Goal: Navigation & Orientation: Find specific page/section

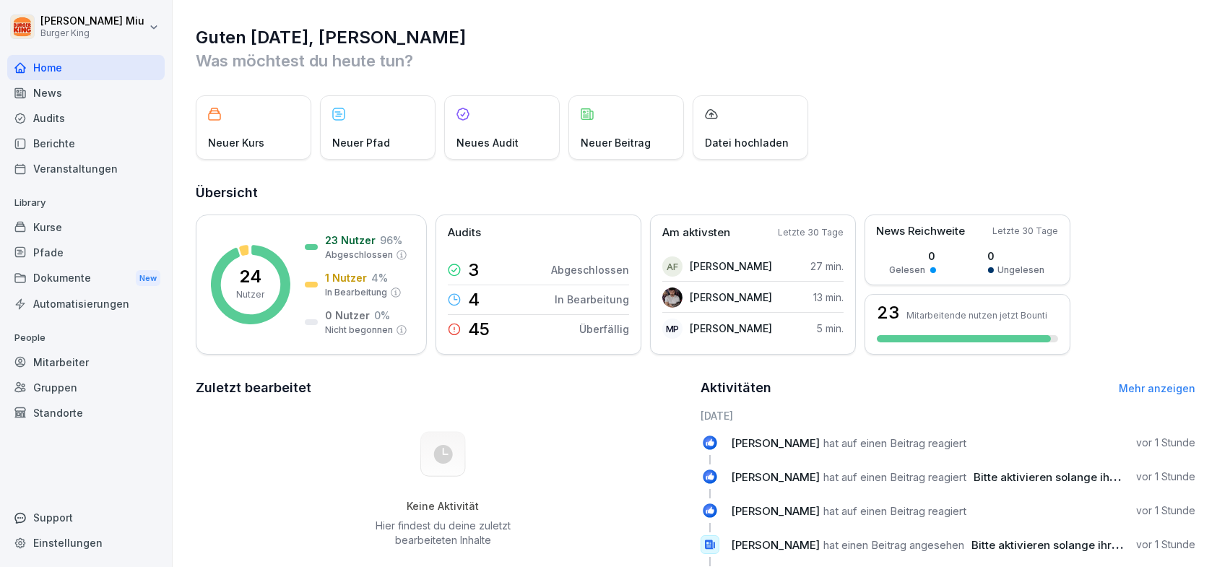
click at [72, 361] on div "Mitarbeiter" at bounding box center [85, 362] width 157 height 25
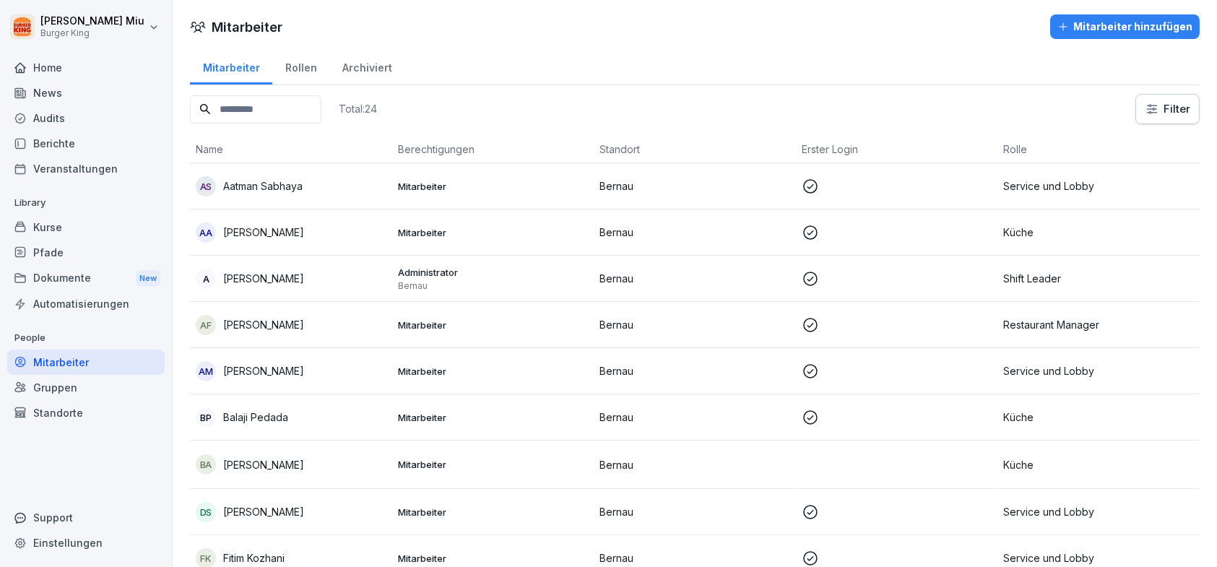
click at [128, 277] on div "Dokumente New" at bounding box center [85, 278] width 157 height 27
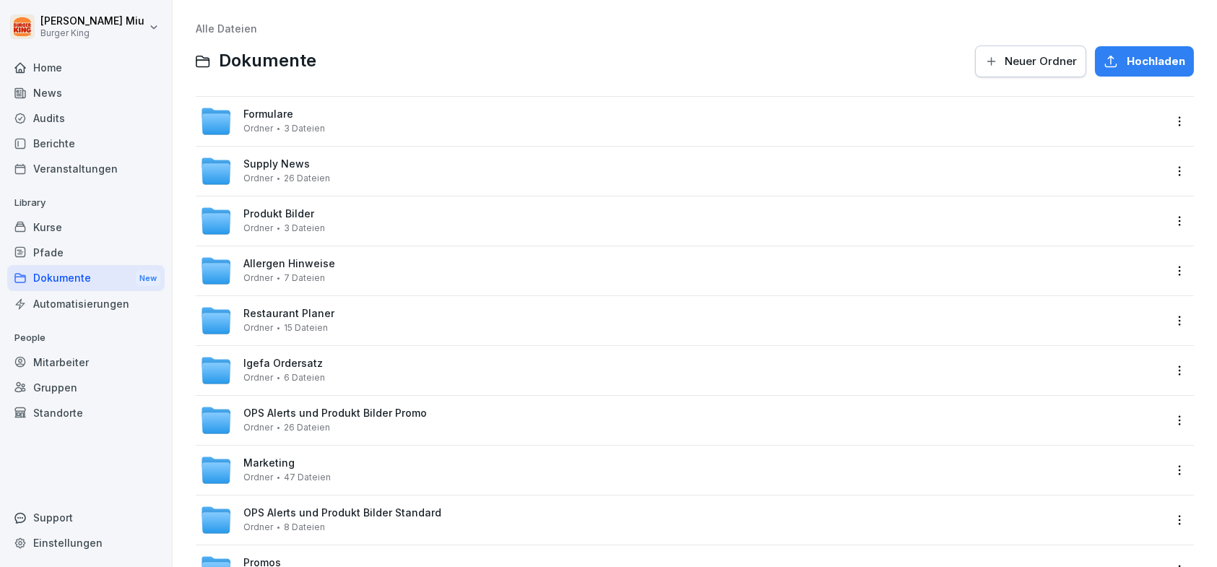
click at [97, 87] on div "News" at bounding box center [85, 92] width 157 height 25
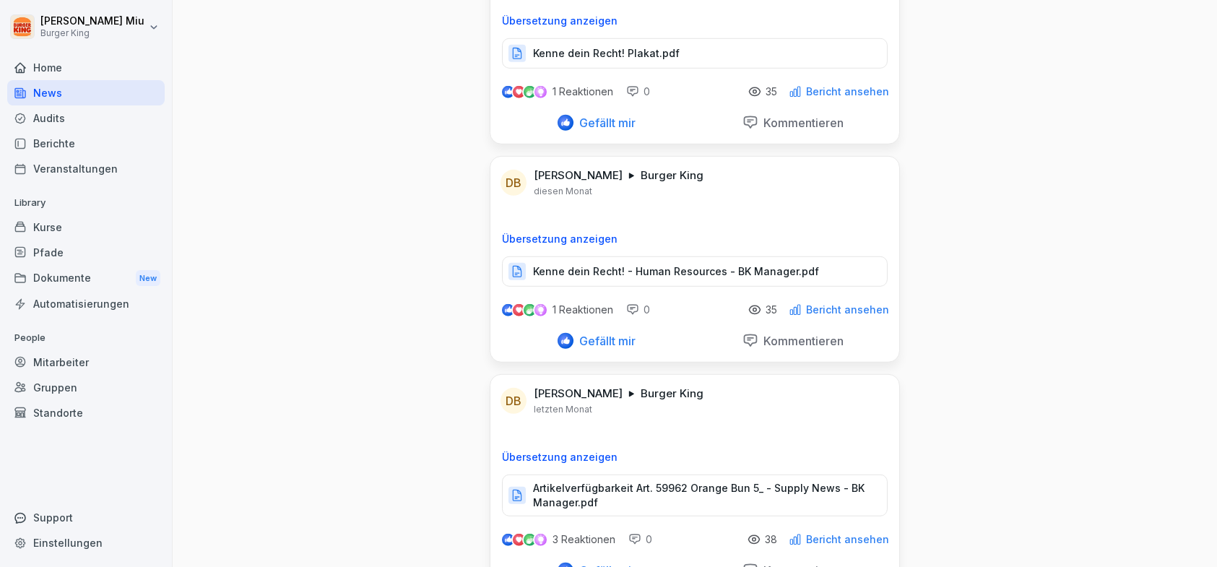
scroll to position [2672, 0]
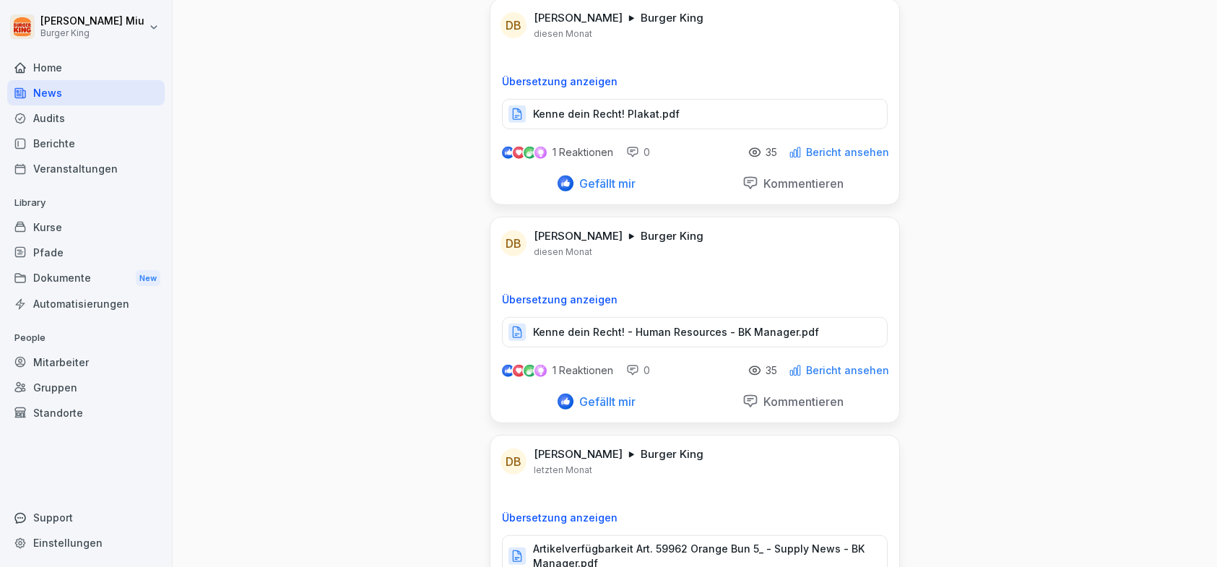
scroll to position [310, 0]
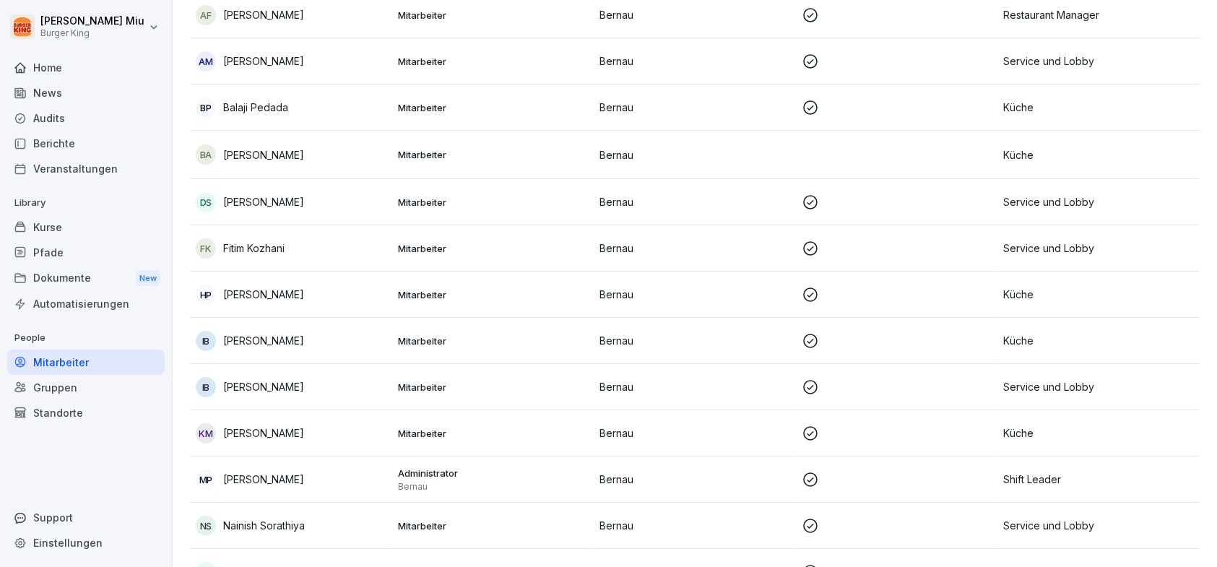
scroll to position [214, 0]
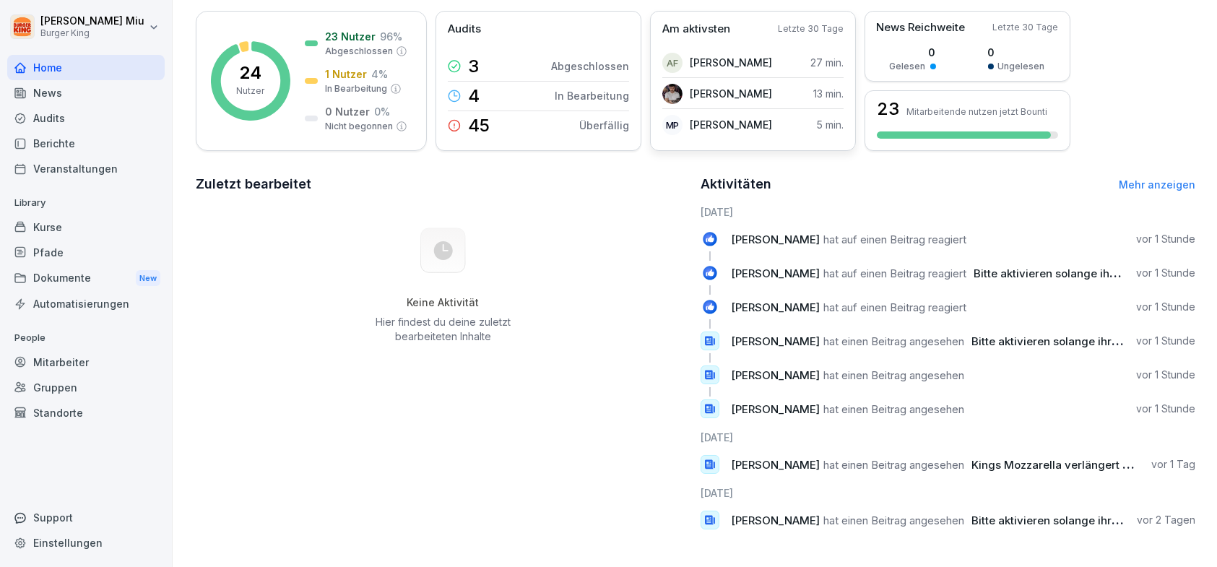
click at [708, 117] on p "[PERSON_NAME]" at bounding box center [731, 124] width 82 height 15
click at [710, 117] on p "[PERSON_NAME]" at bounding box center [731, 124] width 82 height 15
click at [709, 117] on p "[PERSON_NAME]" at bounding box center [731, 124] width 82 height 15
